Goal: Find specific page/section: Find specific page/section

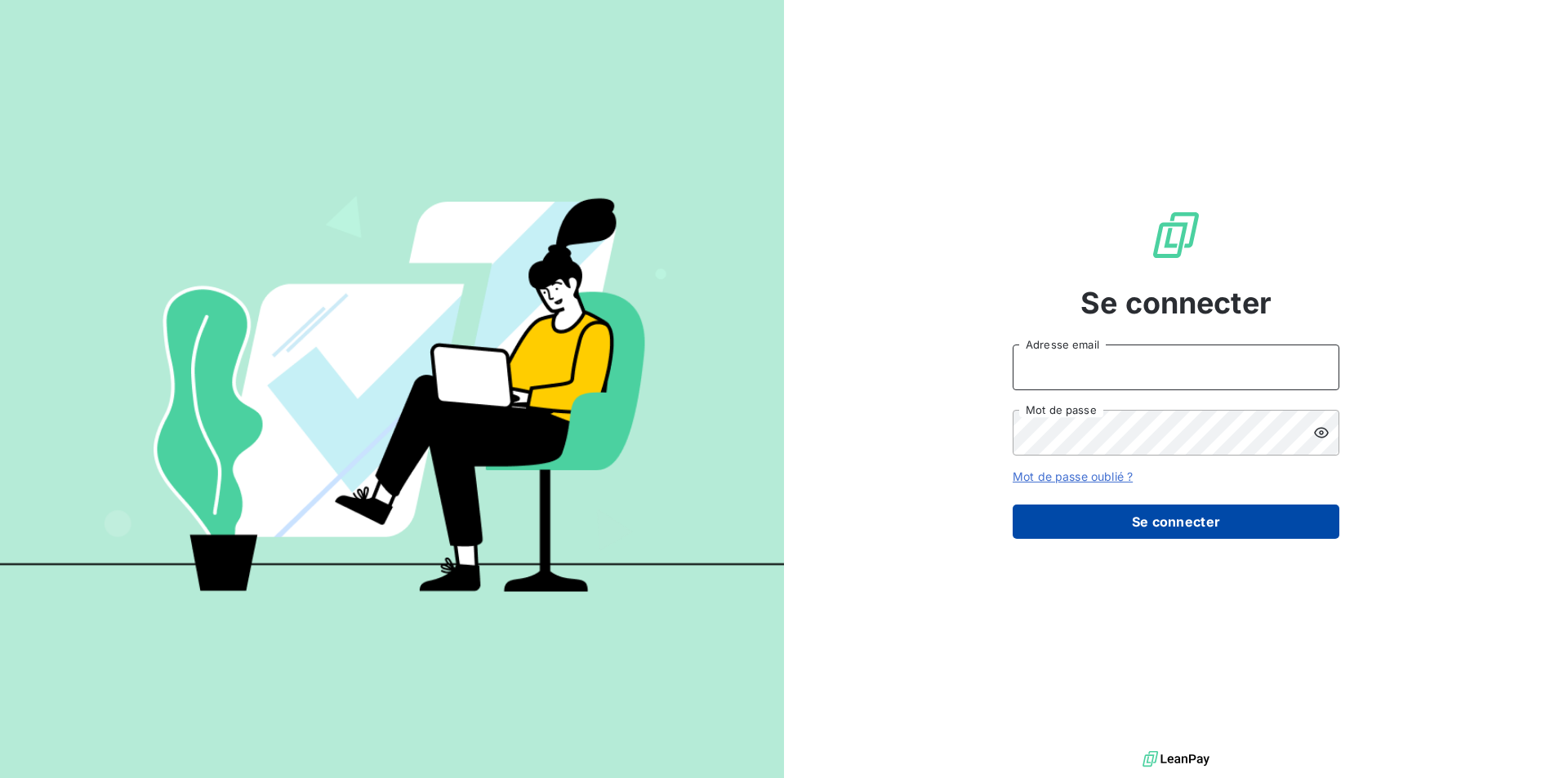
type input "[EMAIL_ADDRESS][DOMAIN_NAME]"
click at [1148, 528] on button "Se connecter" at bounding box center [1176, 521] width 327 height 35
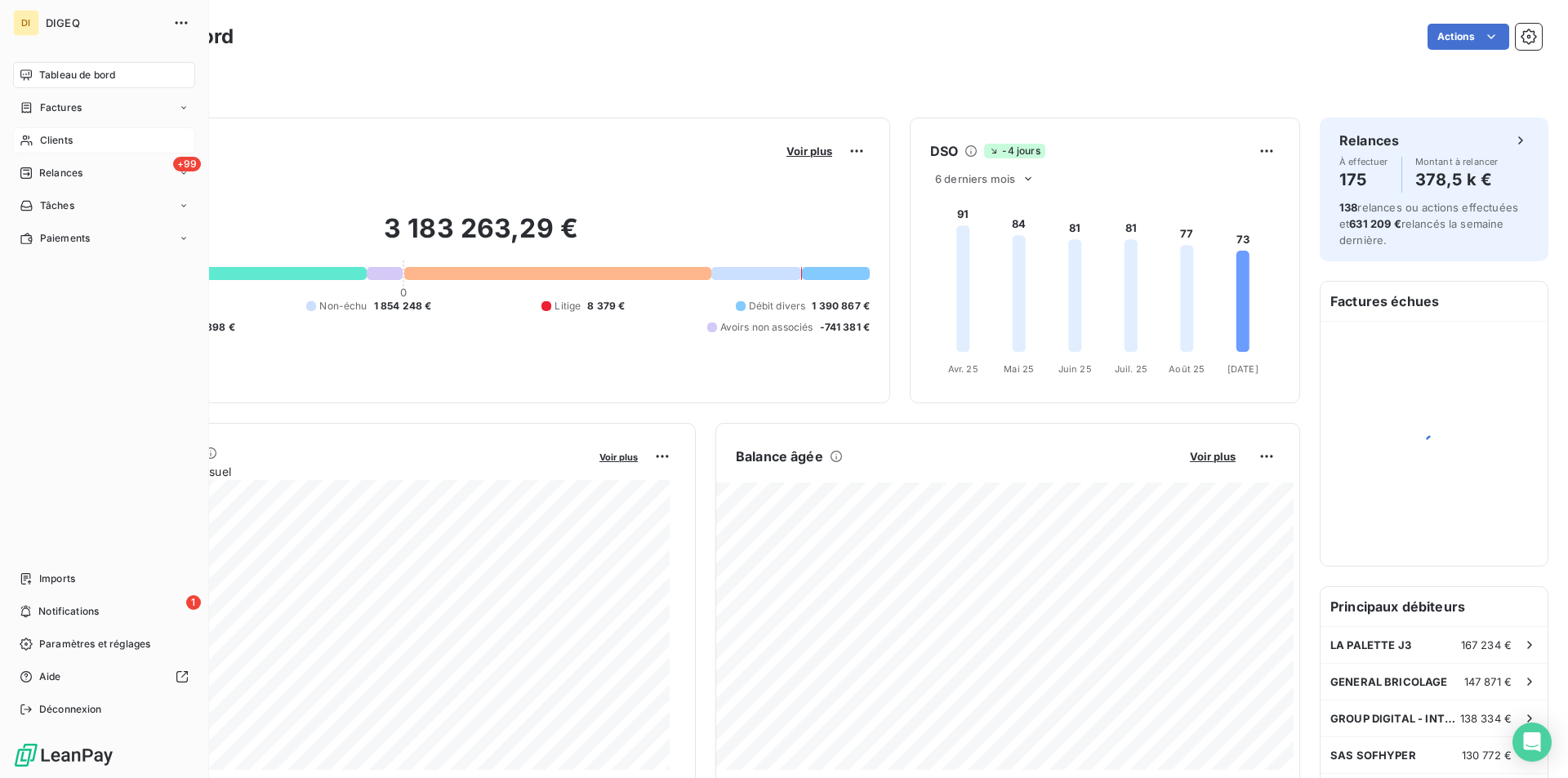
click at [57, 139] on span "Clients" at bounding box center [56, 140] width 33 height 15
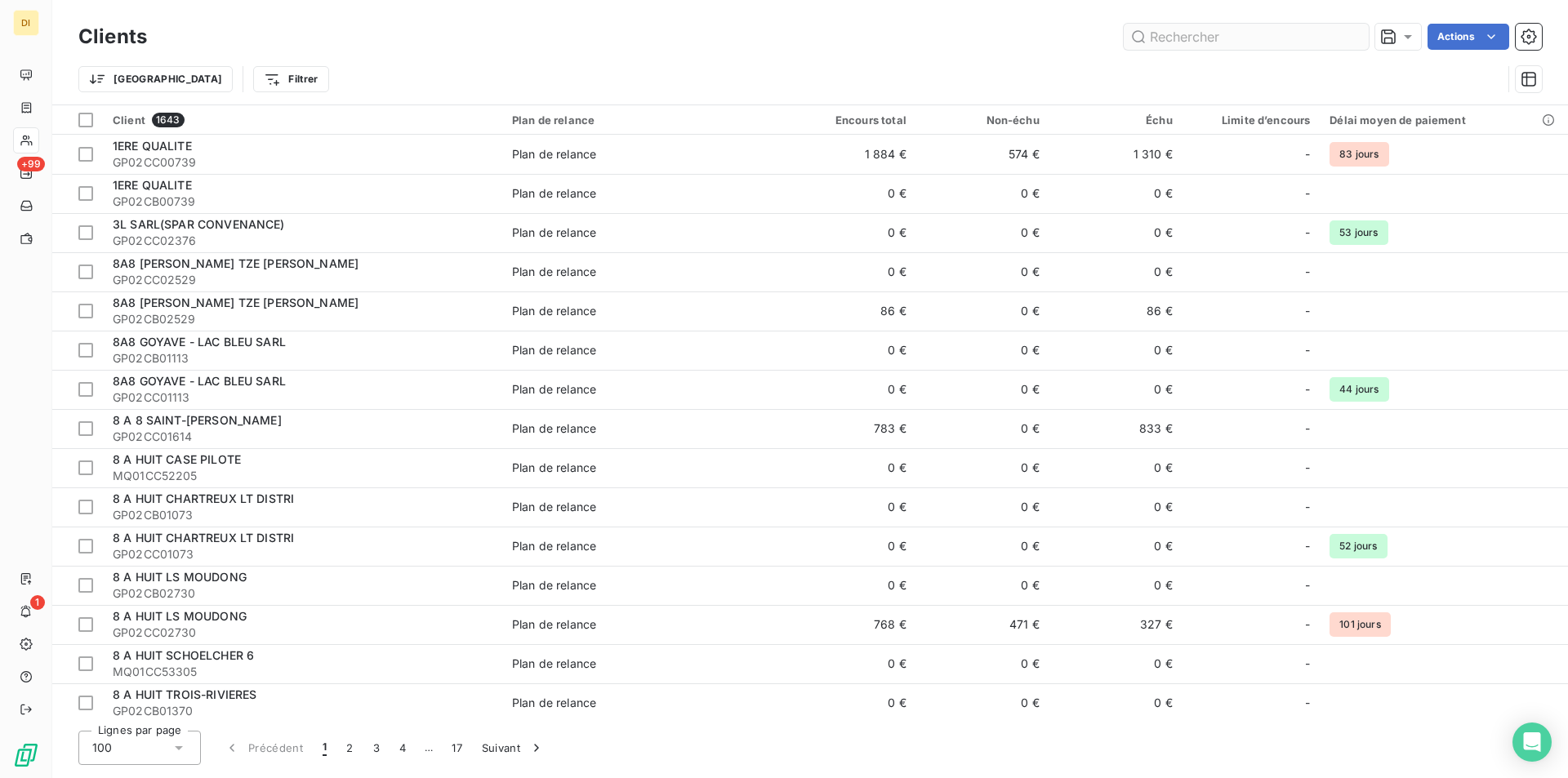
click at [1256, 36] on input "text" at bounding box center [1246, 36] width 245 height 26
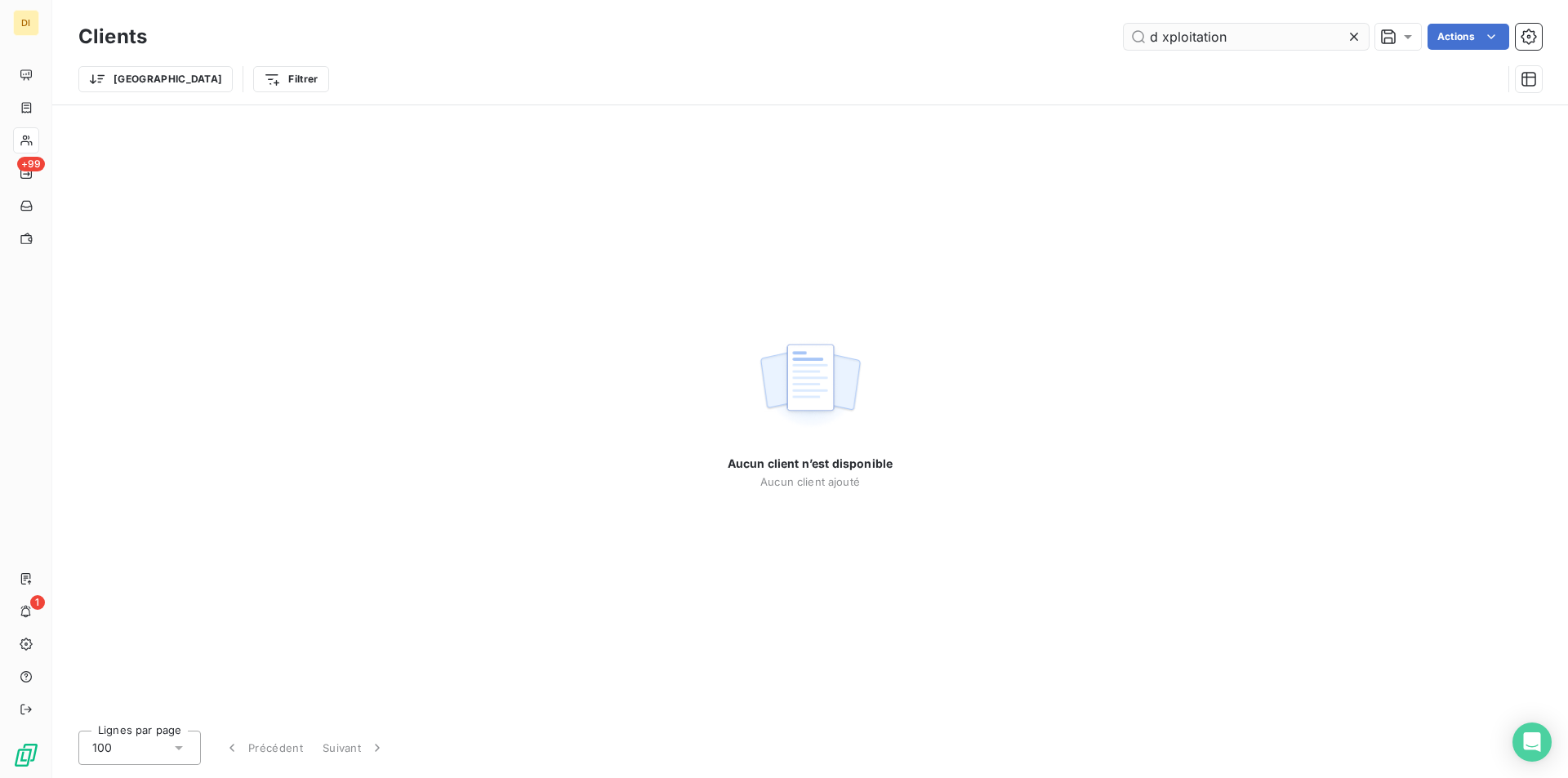
click at [1256, 36] on input "d xploitation" at bounding box center [1246, 36] width 245 height 26
click at [1162, 38] on input "d xploitation" at bounding box center [1246, 36] width 245 height 26
click at [1161, 38] on input "d exploitation" at bounding box center [1246, 36] width 245 height 26
click at [1158, 38] on input "d exploitation" at bounding box center [1246, 36] width 245 height 26
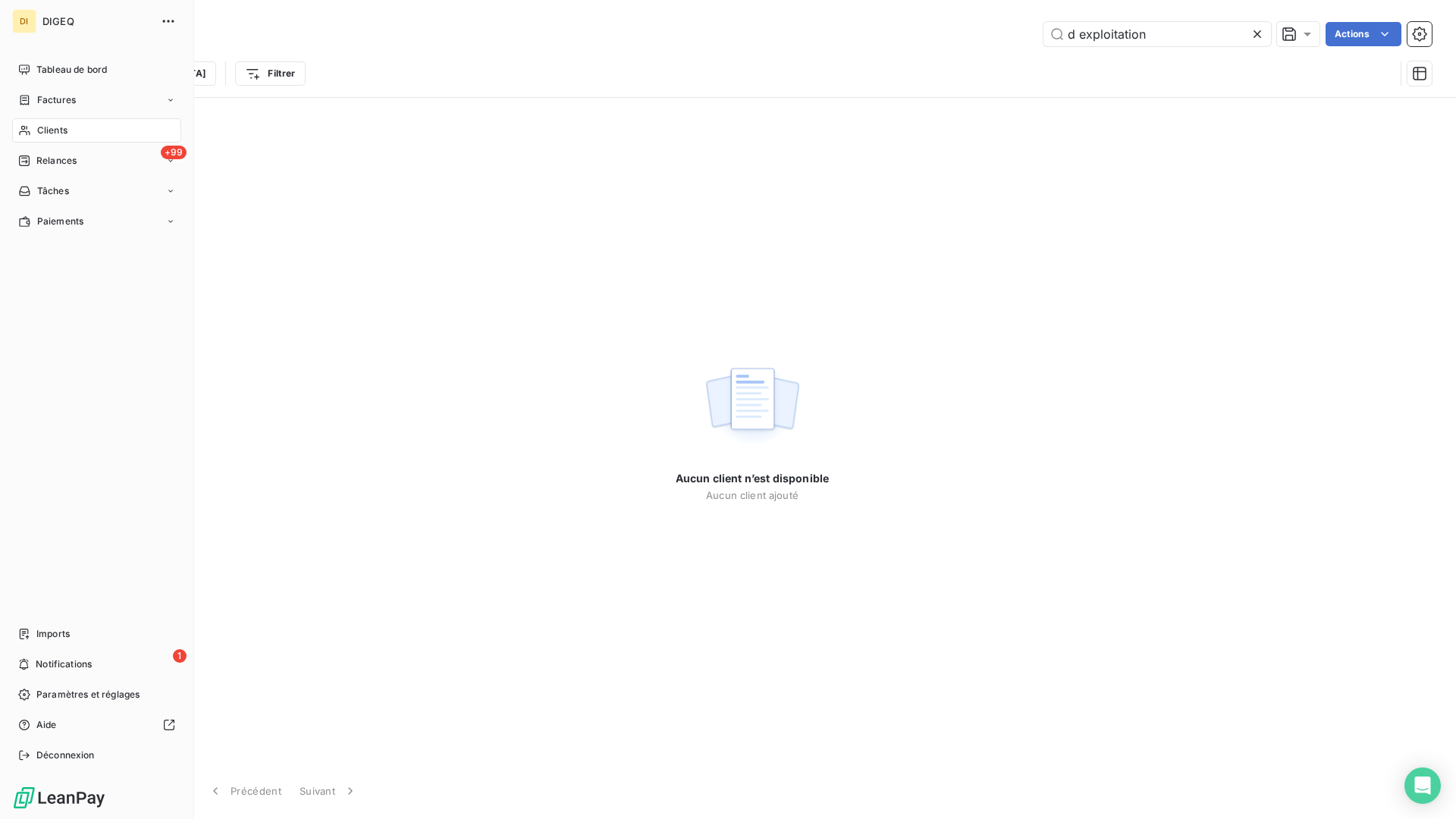
click at [64, 132] on span "Clients" at bounding box center [52, 130] width 31 height 14
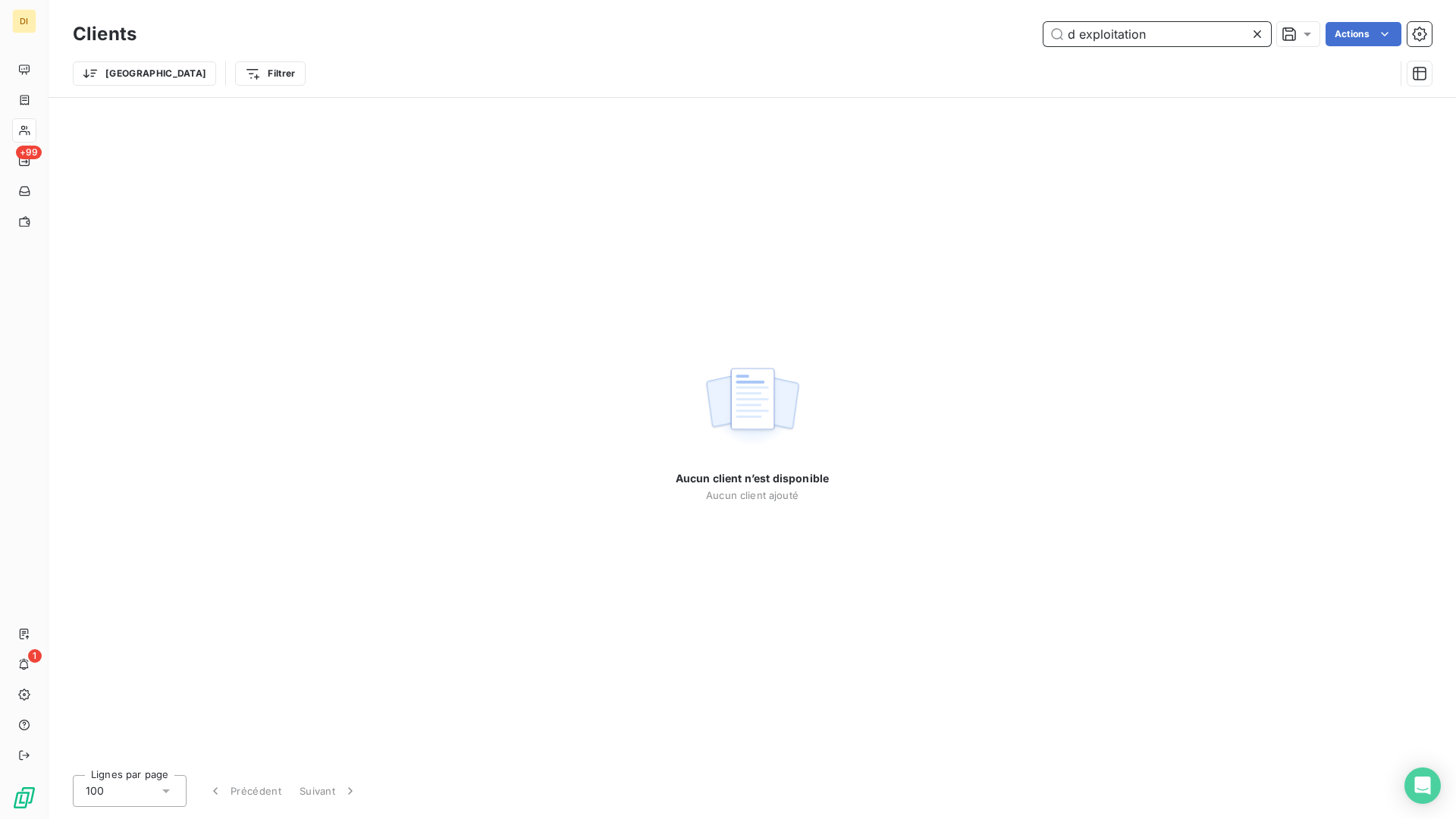
click at [1081, 33] on input "d exploitation" at bounding box center [1157, 34] width 228 height 24
type input "d'exploitation"
click at [1258, 34] on icon at bounding box center [1257, 34] width 15 height 15
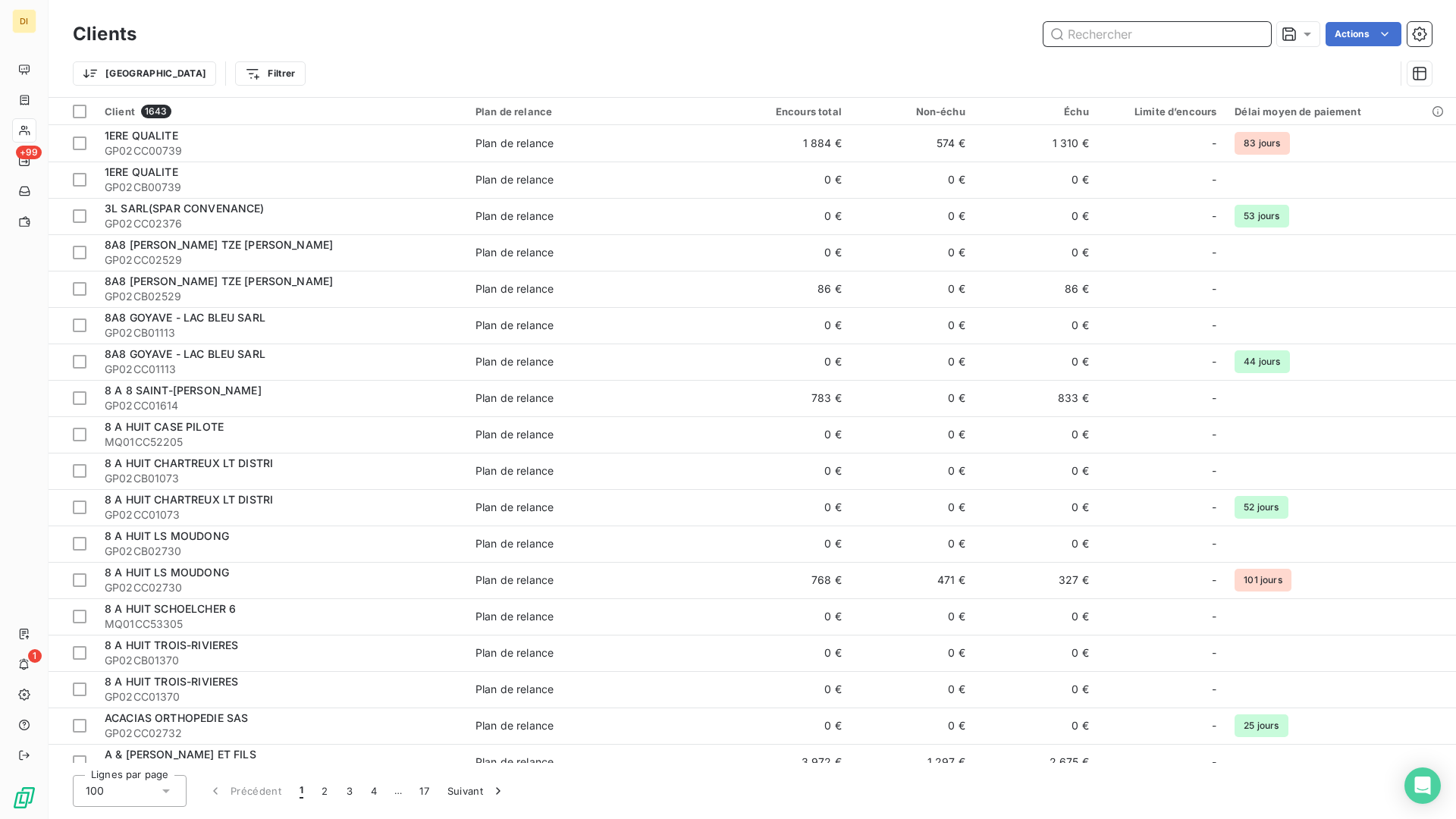
click at [1091, 35] on input "text" at bounding box center [1157, 34] width 228 height 24
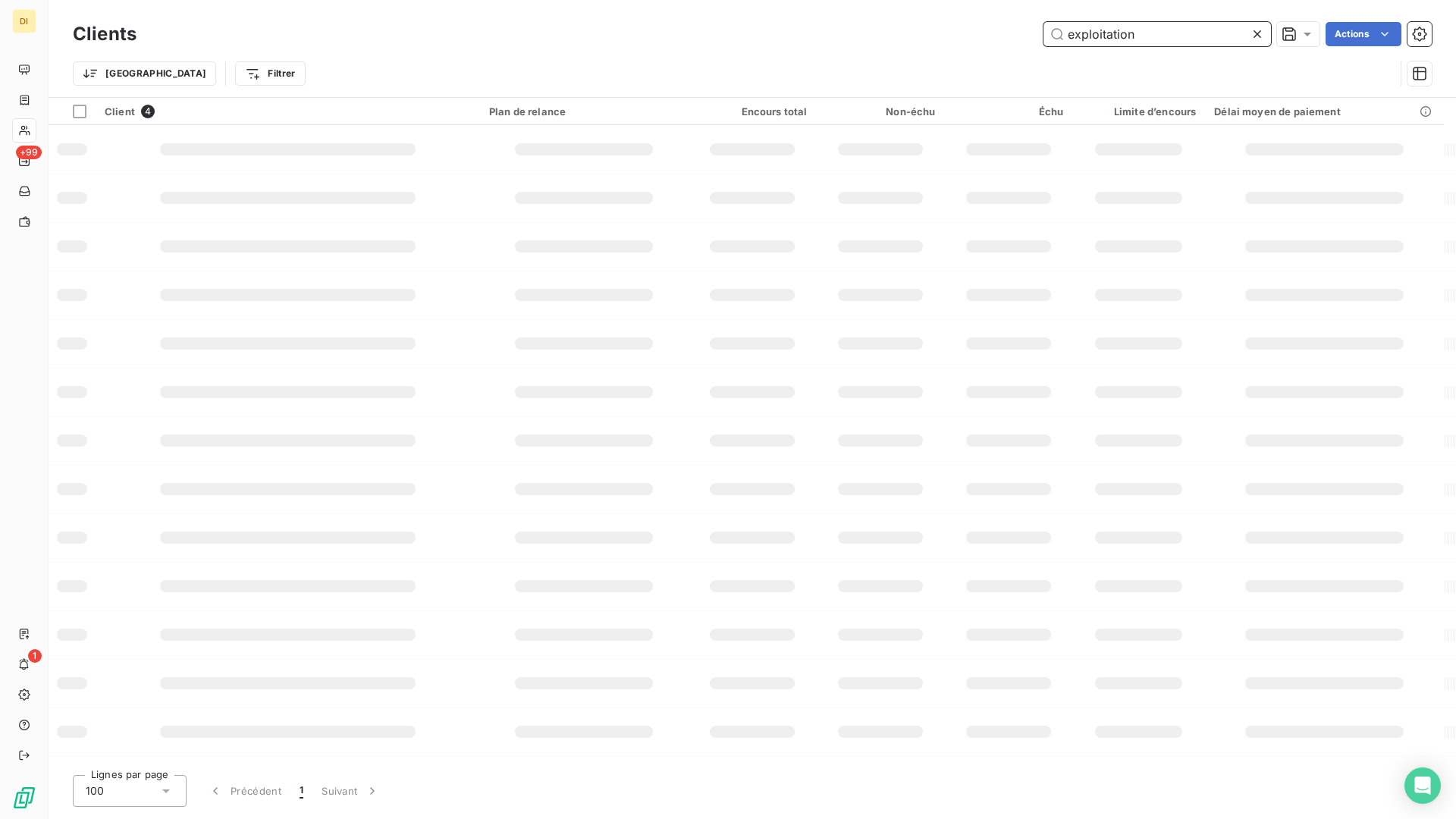
type input "exploitation"
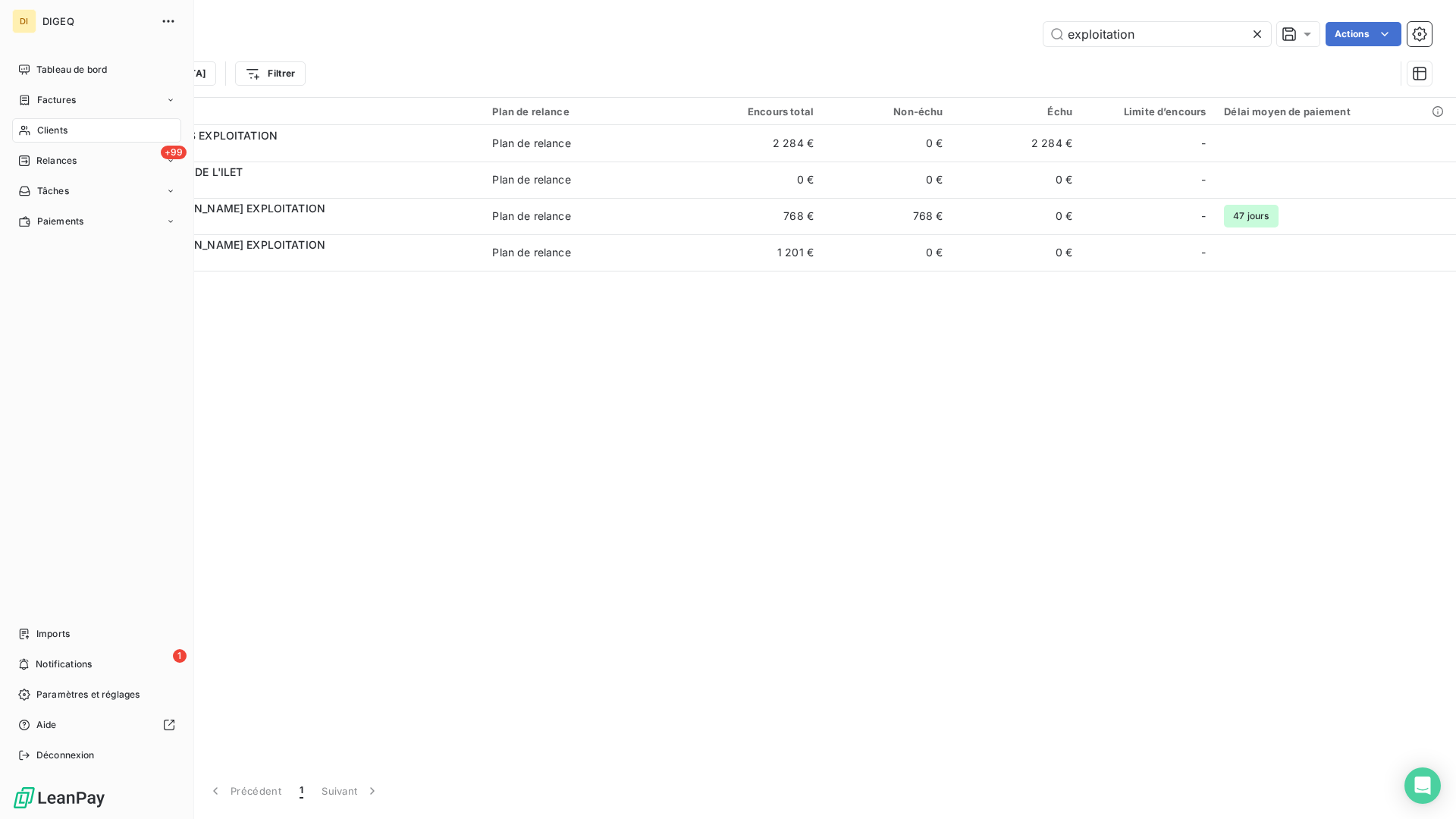
click at [42, 17] on span "DIGEQ" at bounding box center [97, 21] width 109 height 12
click at [58, 127] on span "Clients" at bounding box center [52, 130] width 31 height 14
click at [58, 120] on div "Clients" at bounding box center [97, 129] width 169 height 24
click at [63, 23] on span "DIGEQ" at bounding box center [97, 21] width 109 height 12
click at [169, 21] on icon "button" at bounding box center [168, 21] width 12 height 2
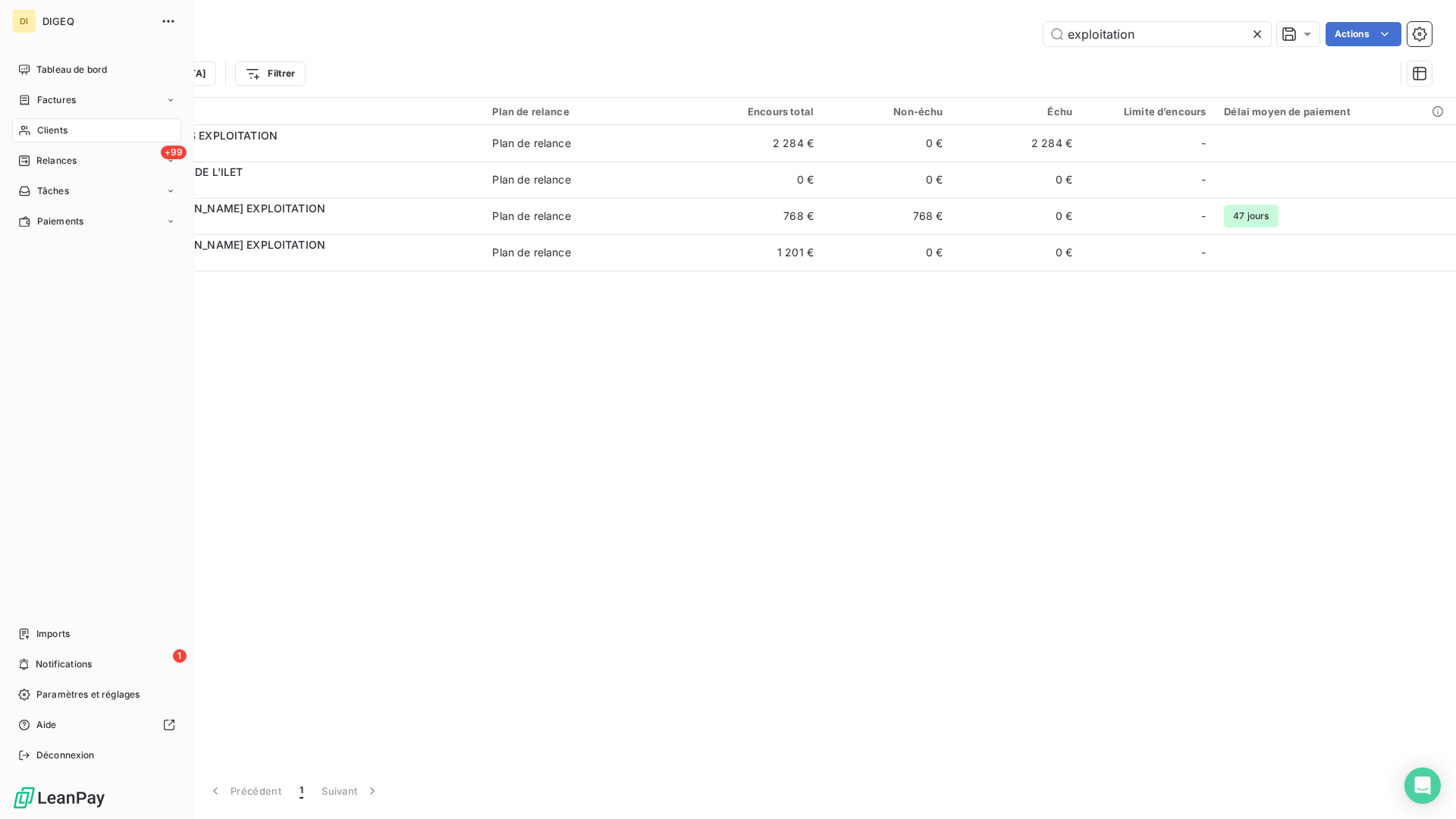
click at [24, 722] on img at bounding box center [59, 797] width 94 height 24
